Goal: Find specific page/section: Find specific page/section

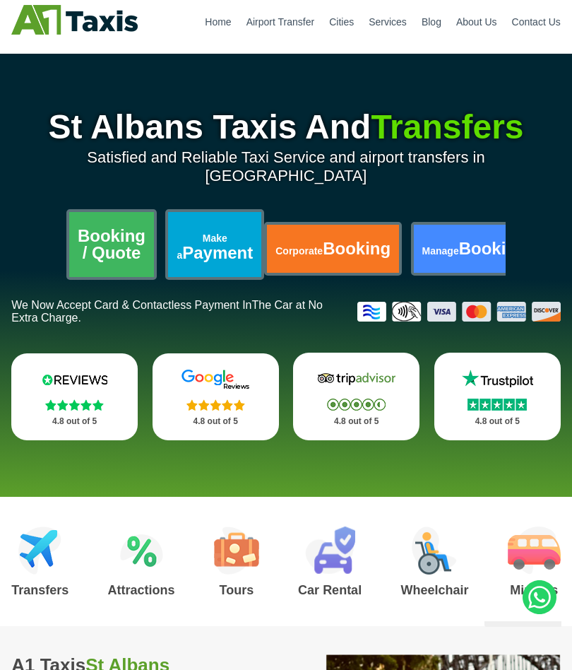
scroll to position [47, 0]
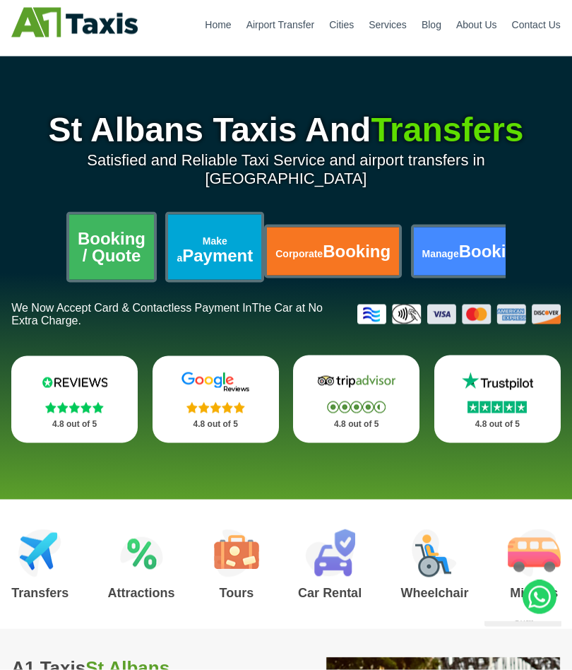
click at [139, 238] on link "Booking / Quote" at bounding box center [111, 247] width 85 height 65
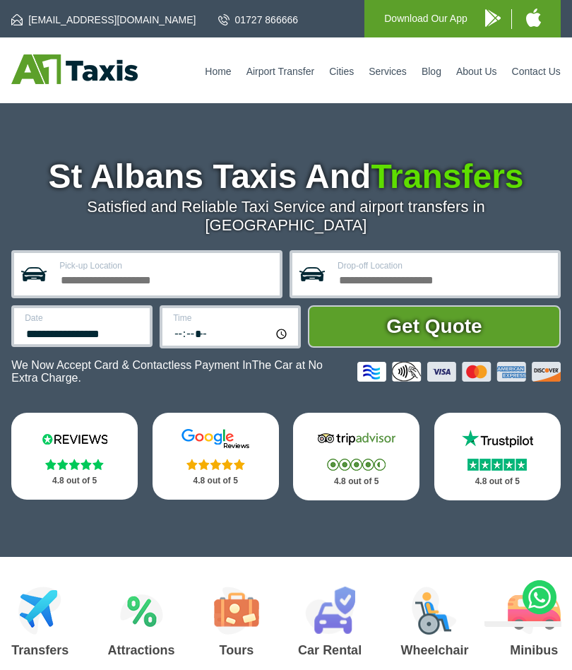
click at [538, 66] on link "Contact Us" at bounding box center [536, 71] width 49 height 11
